Goal: Information Seeking & Learning: Learn about a topic

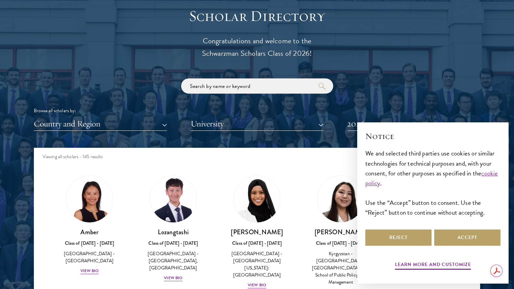
scroll to position [58, 0]
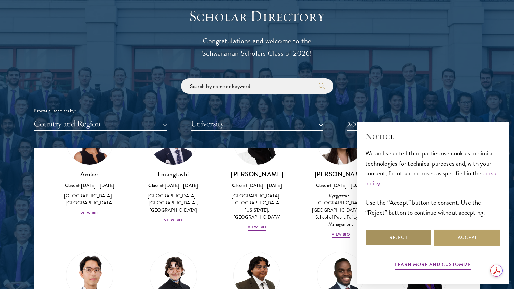
click at [409, 236] on button "Reject" at bounding box center [398, 238] width 66 height 16
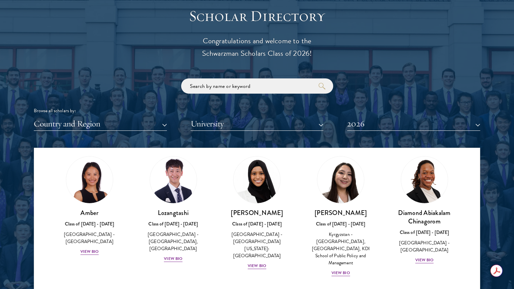
scroll to position [18, 0]
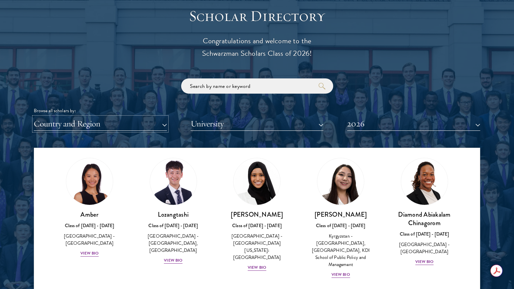
click at [140, 124] on button "Country and Region" at bounding box center [100, 124] width 133 height 14
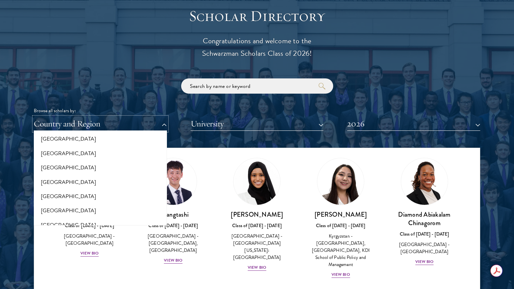
scroll to position [222, 0]
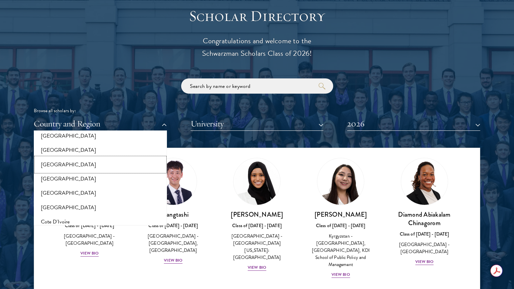
click at [60, 164] on button "[GEOGRAPHIC_DATA]" at bounding box center [100, 165] width 129 height 14
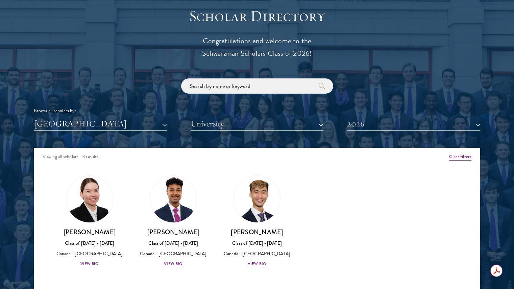
scroll to position [789, 0]
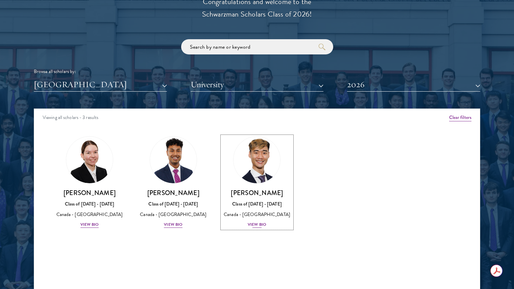
click at [258, 190] on h3 "[PERSON_NAME]" at bounding box center [257, 193] width 70 height 8
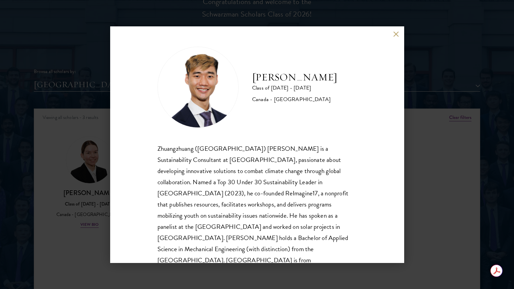
click at [252, 183] on div "Zhuangzhuang ([GEOGRAPHIC_DATA]) [PERSON_NAME] is a Sustainability Consultant a…" at bounding box center [257, 210] width 199 height 134
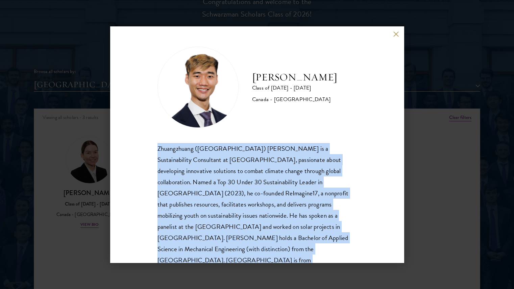
click at [247, 181] on div "Zhuangzhuang ([GEOGRAPHIC_DATA]) [PERSON_NAME] is a Sustainability Consultant a…" at bounding box center [257, 210] width 199 height 134
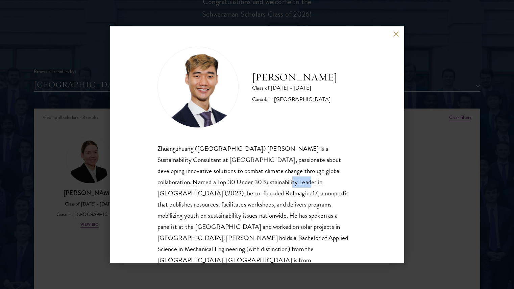
click at [247, 181] on div "Zhuangzhuang ([GEOGRAPHIC_DATA]) [PERSON_NAME] is a Sustainability Consultant a…" at bounding box center [257, 210] width 199 height 134
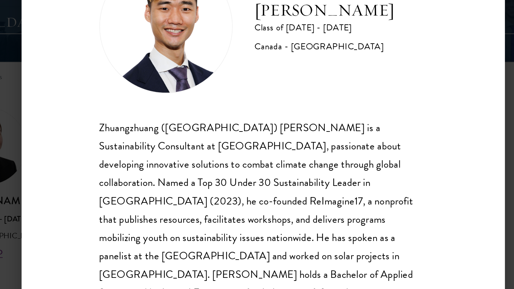
click at [247, 169] on div "Zhuangzhuang ([GEOGRAPHIC_DATA]) [PERSON_NAME] is a Sustainability Consultant a…" at bounding box center [257, 210] width 199 height 134
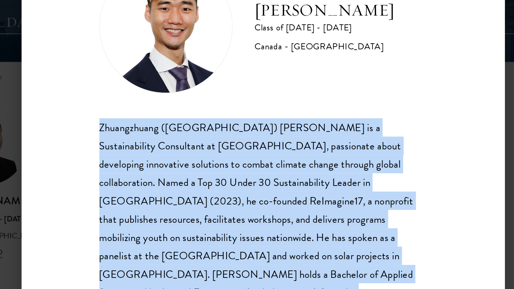
click at [247, 169] on div "Zhuangzhuang ([GEOGRAPHIC_DATA]) [PERSON_NAME] is a Sustainability Consultant a…" at bounding box center [257, 210] width 199 height 134
click at [237, 177] on div "Zhuangzhuang ([GEOGRAPHIC_DATA]) [PERSON_NAME] is a Sustainability Consultant a…" at bounding box center [257, 210] width 199 height 134
drag, startPoint x: 237, startPoint y: 177, endPoint x: 238, endPoint y: 184, distance: 6.8
click at [237, 177] on div "Zhuangzhuang ([GEOGRAPHIC_DATA]) [PERSON_NAME] is a Sustainability Consultant a…" at bounding box center [257, 210] width 199 height 134
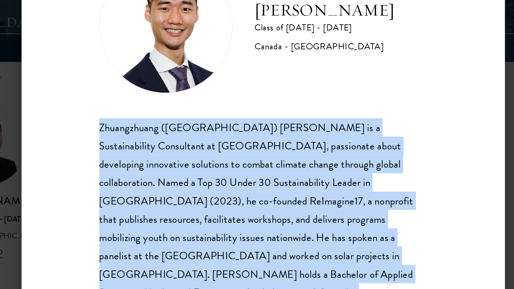
click at [238, 184] on div "Zhuangzhuang ([GEOGRAPHIC_DATA]) [PERSON_NAME] is a Sustainability Consultant a…" at bounding box center [257, 210] width 199 height 134
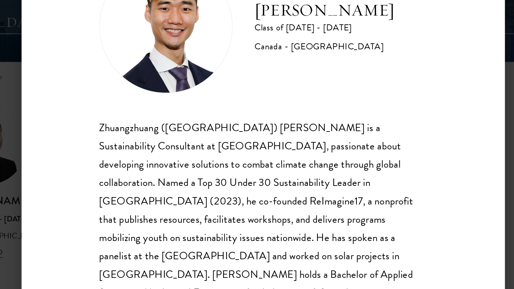
click at [238, 196] on div "Zhuangzhuang ([GEOGRAPHIC_DATA]) [PERSON_NAME] is a Sustainability Consultant a…" at bounding box center [257, 210] width 199 height 134
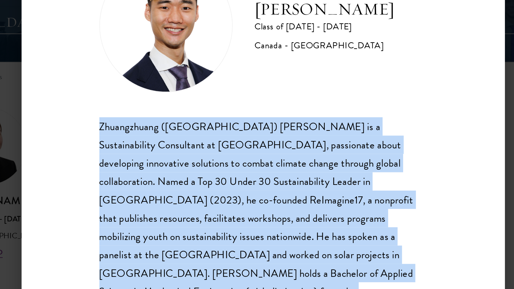
scroll to position [0, 0]
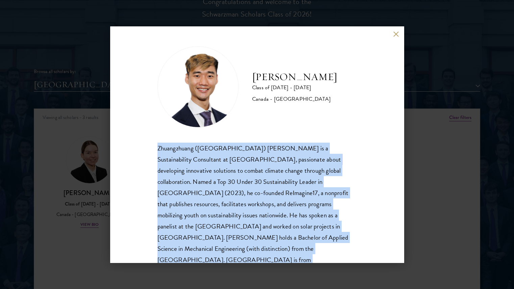
click at [176, 173] on div "Zhuangzhuang ([GEOGRAPHIC_DATA]) [PERSON_NAME] is a Sustainability Consultant a…" at bounding box center [257, 210] width 199 height 134
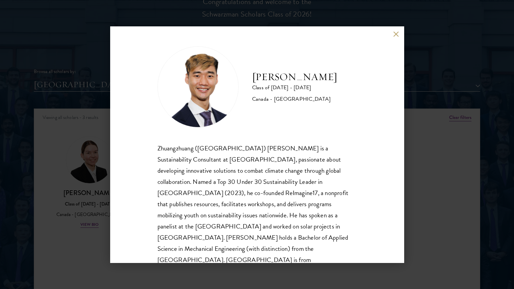
click at [163, 196] on div "Zhuangzhuang ([GEOGRAPHIC_DATA]) [PERSON_NAME] is a Sustainability Consultant a…" at bounding box center [257, 210] width 199 height 134
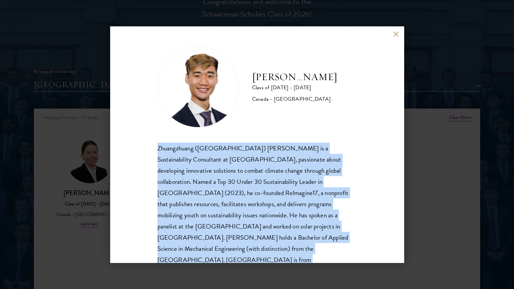
click at [163, 196] on div "Zhuangzhuang ([GEOGRAPHIC_DATA]) [PERSON_NAME] is a Sustainability Consultant a…" at bounding box center [257, 210] width 199 height 134
click at [224, 207] on div "Zhuangzhuang ([GEOGRAPHIC_DATA]) [PERSON_NAME] is a Sustainability Consultant a…" at bounding box center [257, 210] width 199 height 134
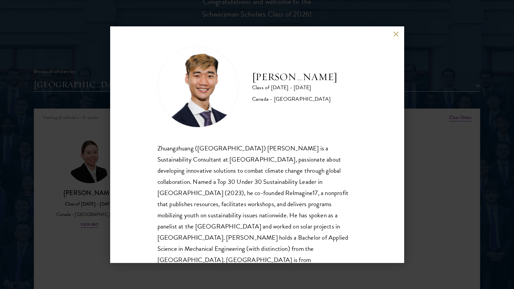
click at [68, 224] on div "[PERSON_NAME] Class of [DATE] - [DATE] [GEOGRAPHIC_DATA] - [GEOGRAPHIC_DATA] Zh…" at bounding box center [257, 144] width 514 height 289
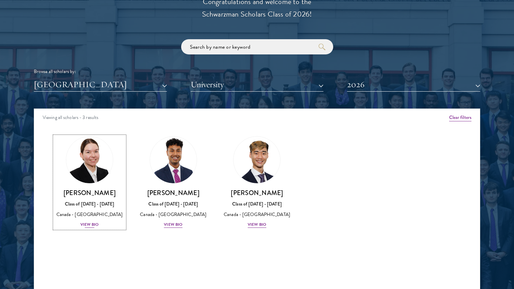
click at [90, 160] on img at bounding box center [89, 159] width 51 height 51
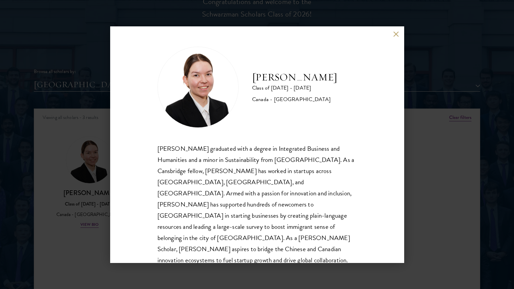
click at [211, 181] on div "[PERSON_NAME] graduated with a degree in Integrated Business and Humanities and…" at bounding box center [257, 210] width 199 height 134
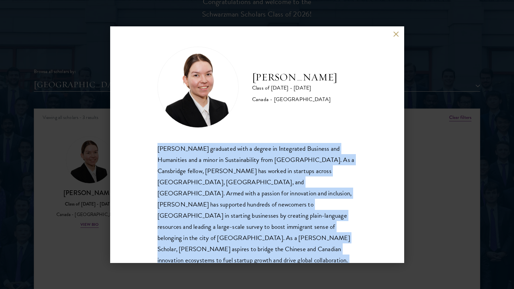
click at [212, 181] on div "[PERSON_NAME] graduated with a degree in Integrated Business and Humanities and…" at bounding box center [257, 210] width 199 height 134
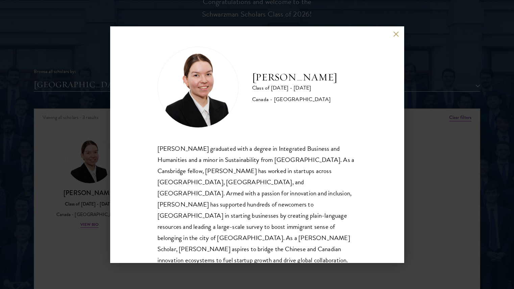
click at [218, 181] on div "[PERSON_NAME] graduated with a degree in Integrated Business and Humanities and…" at bounding box center [257, 210] width 199 height 134
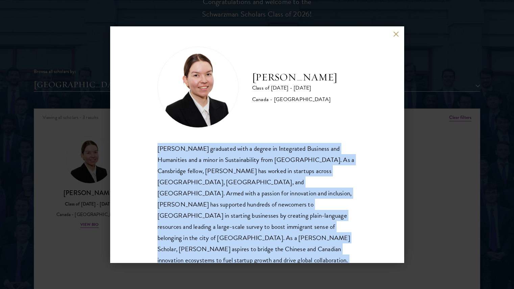
click at [218, 181] on div "[PERSON_NAME] graduated with a degree in Integrated Business and Humanities and…" at bounding box center [257, 210] width 199 height 134
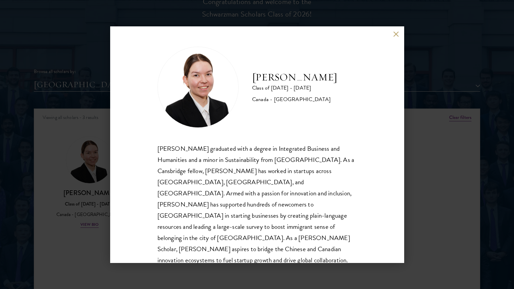
click at [88, 238] on div "[PERSON_NAME] Class of [DATE] - [DATE] [GEOGRAPHIC_DATA] - [GEOGRAPHIC_DATA] [P…" at bounding box center [257, 144] width 514 height 289
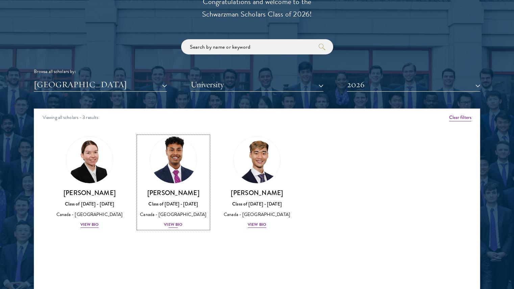
click at [170, 170] on img at bounding box center [173, 159] width 51 height 51
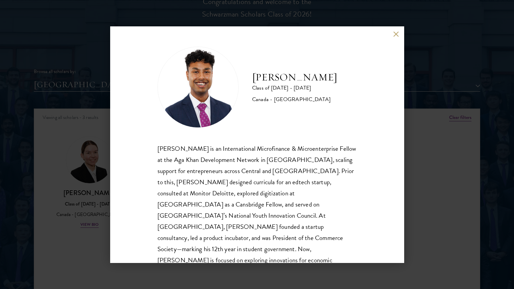
click at [210, 204] on div "[PERSON_NAME] is an International Microfinance & Microenterprise Fellow at the …" at bounding box center [257, 215] width 199 height 145
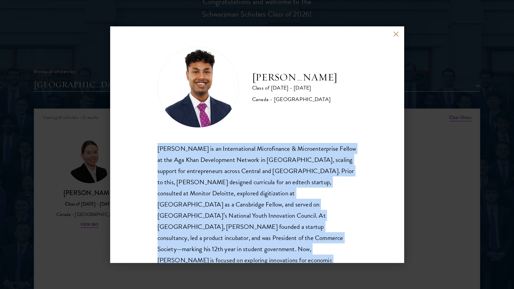
drag, startPoint x: 212, startPoint y: 199, endPoint x: 226, endPoint y: 194, distance: 15.5
click at [212, 199] on div "[PERSON_NAME] is an International Microfinance & Microenterprise Fellow at the …" at bounding box center [257, 215] width 199 height 145
click at [226, 194] on div "[PERSON_NAME] is an International Microfinance & Microenterprise Fellow at the …" at bounding box center [257, 215] width 199 height 145
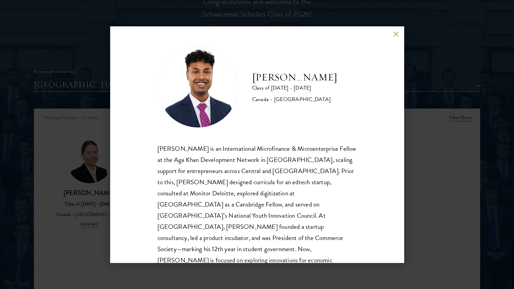
click at [226, 194] on div "[PERSON_NAME] is an International Microfinance & Microenterprise Fellow at the …" at bounding box center [257, 215] width 199 height 145
drag, startPoint x: 226, startPoint y: 194, endPoint x: 250, endPoint y: 191, distance: 23.5
click at [226, 194] on div "[PERSON_NAME] is an International Microfinance & Microenterprise Fellow at the …" at bounding box center [257, 215] width 199 height 145
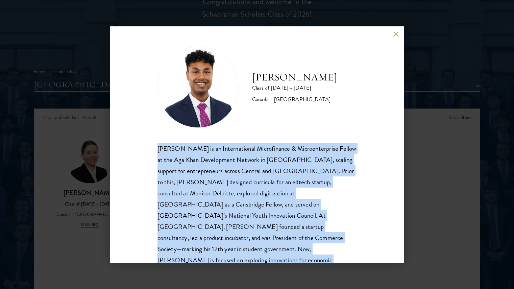
click at [246, 196] on div "[PERSON_NAME] is an International Microfinance & Microenterprise Fellow at the …" at bounding box center [257, 215] width 199 height 145
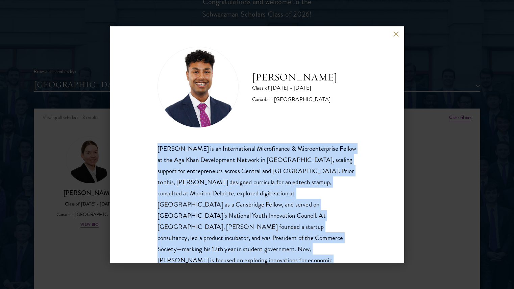
click at [246, 196] on div "[PERSON_NAME] is an International Microfinance & Microenterprise Fellow at the …" at bounding box center [257, 215] width 199 height 145
click at [244, 212] on div "[PERSON_NAME] is an International Microfinance & Microenterprise Fellow at the …" at bounding box center [257, 215] width 199 height 145
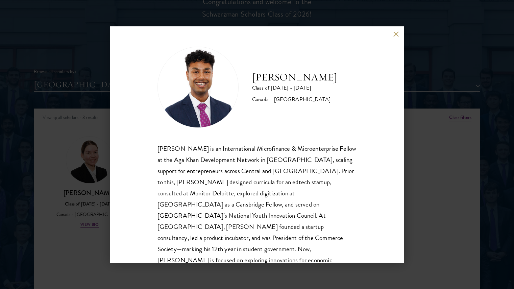
scroll to position [12, 0]
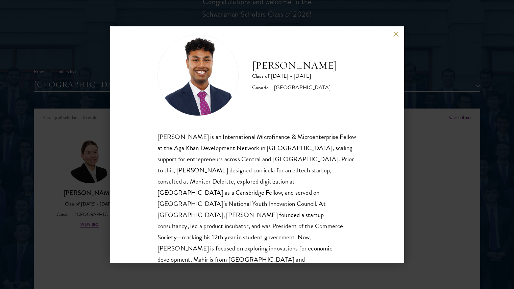
click at [256, 217] on div "[PERSON_NAME] is an International Microfinance & Microenterprise Fellow at the …" at bounding box center [257, 203] width 199 height 145
drag, startPoint x: 256, startPoint y: 217, endPoint x: 446, endPoint y: 210, distance: 190.4
click at [256, 217] on div "[PERSON_NAME] is an International Microfinance & Microenterprise Fellow at the …" at bounding box center [257, 203] width 199 height 145
click at [241, 218] on div "[PERSON_NAME] is an International Microfinance & Microenterprise Fellow at the …" at bounding box center [257, 203] width 199 height 145
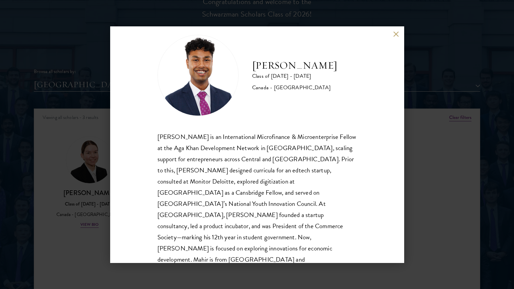
click at [450, 204] on div "[PERSON_NAME] Class of [DATE] - [DATE] [GEOGRAPHIC_DATA] - [GEOGRAPHIC_DATA] [P…" at bounding box center [257, 144] width 514 height 289
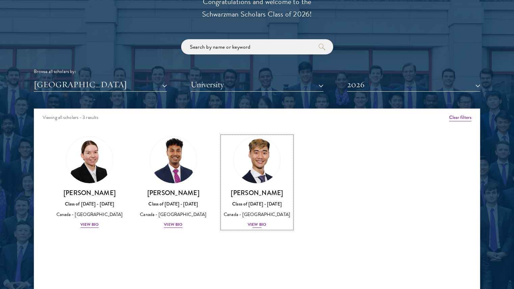
click at [260, 177] on img at bounding box center [257, 159] width 51 height 51
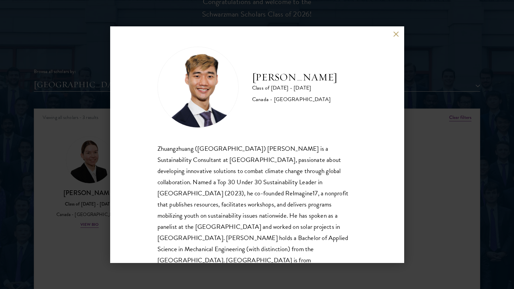
click at [262, 199] on div "Zhuangzhuang ([GEOGRAPHIC_DATA]) [PERSON_NAME] is a Sustainability Consultant a…" at bounding box center [257, 210] width 199 height 134
click at [257, 183] on div "Zhuangzhuang ([GEOGRAPHIC_DATA]) [PERSON_NAME] is a Sustainability Consultant a…" at bounding box center [257, 210] width 199 height 134
drag, startPoint x: 257, startPoint y: 183, endPoint x: 267, endPoint y: 191, distance: 13.5
click at [257, 183] on div "Zhuangzhuang ([GEOGRAPHIC_DATA]) [PERSON_NAME] is a Sustainability Consultant a…" at bounding box center [257, 210] width 199 height 134
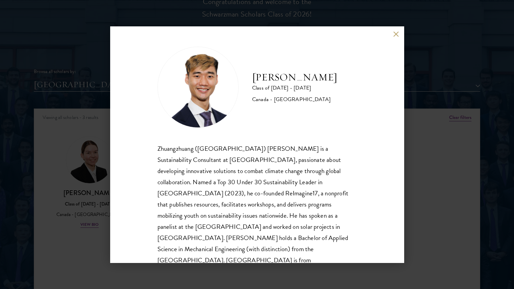
click at [257, 183] on div "Zhuangzhuang ([GEOGRAPHIC_DATA]) [PERSON_NAME] is a Sustainability Consultant a…" at bounding box center [257, 210] width 199 height 134
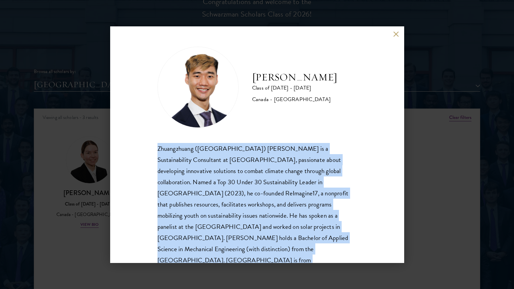
click at [267, 191] on div "Zhuangzhuang ([GEOGRAPHIC_DATA]) [PERSON_NAME] is a Sustainability Consultant a…" at bounding box center [257, 210] width 199 height 134
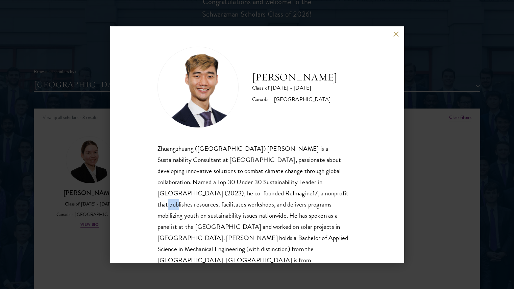
click at [267, 191] on div "Zhuangzhuang ([GEOGRAPHIC_DATA]) [PERSON_NAME] is a Sustainability Consultant a…" at bounding box center [257, 210] width 199 height 134
click at [440, 187] on div "[PERSON_NAME] Class of [DATE] - [DATE] [GEOGRAPHIC_DATA] - [GEOGRAPHIC_DATA] Zh…" at bounding box center [257, 144] width 514 height 289
